Goal: Find specific page/section: Find specific page/section

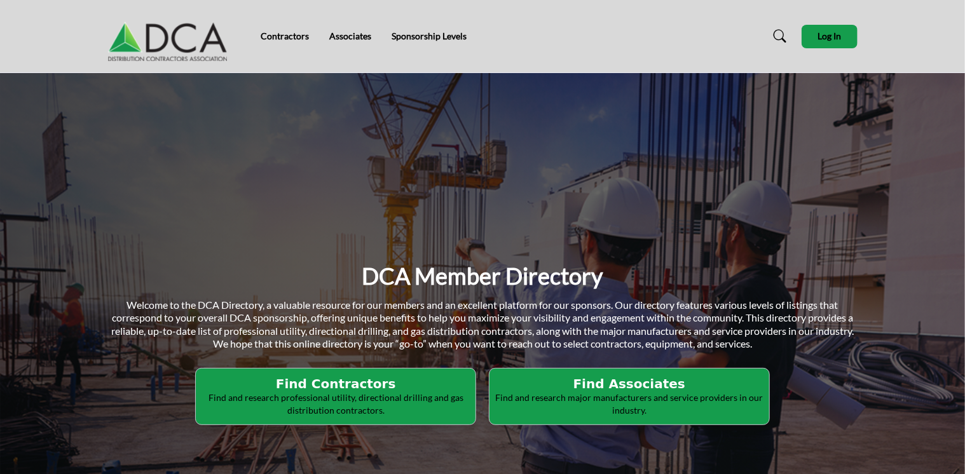
click at [634, 383] on h2 "Find Associates" at bounding box center [629, 383] width 272 height 15
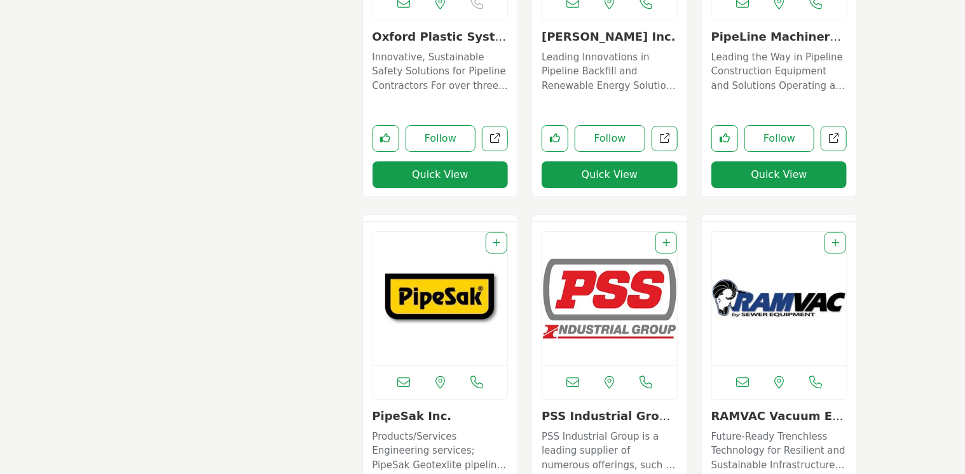
scroll to position [9602, 0]
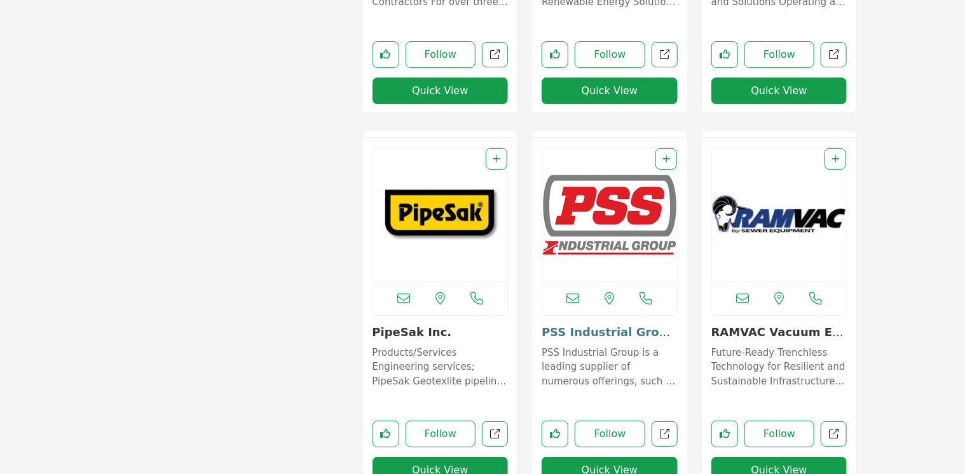
click at [605, 334] on link "PSS Industrial Group..." at bounding box center [606, 339] width 128 height 27
